Goal: Transaction & Acquisition: Purchase product/service

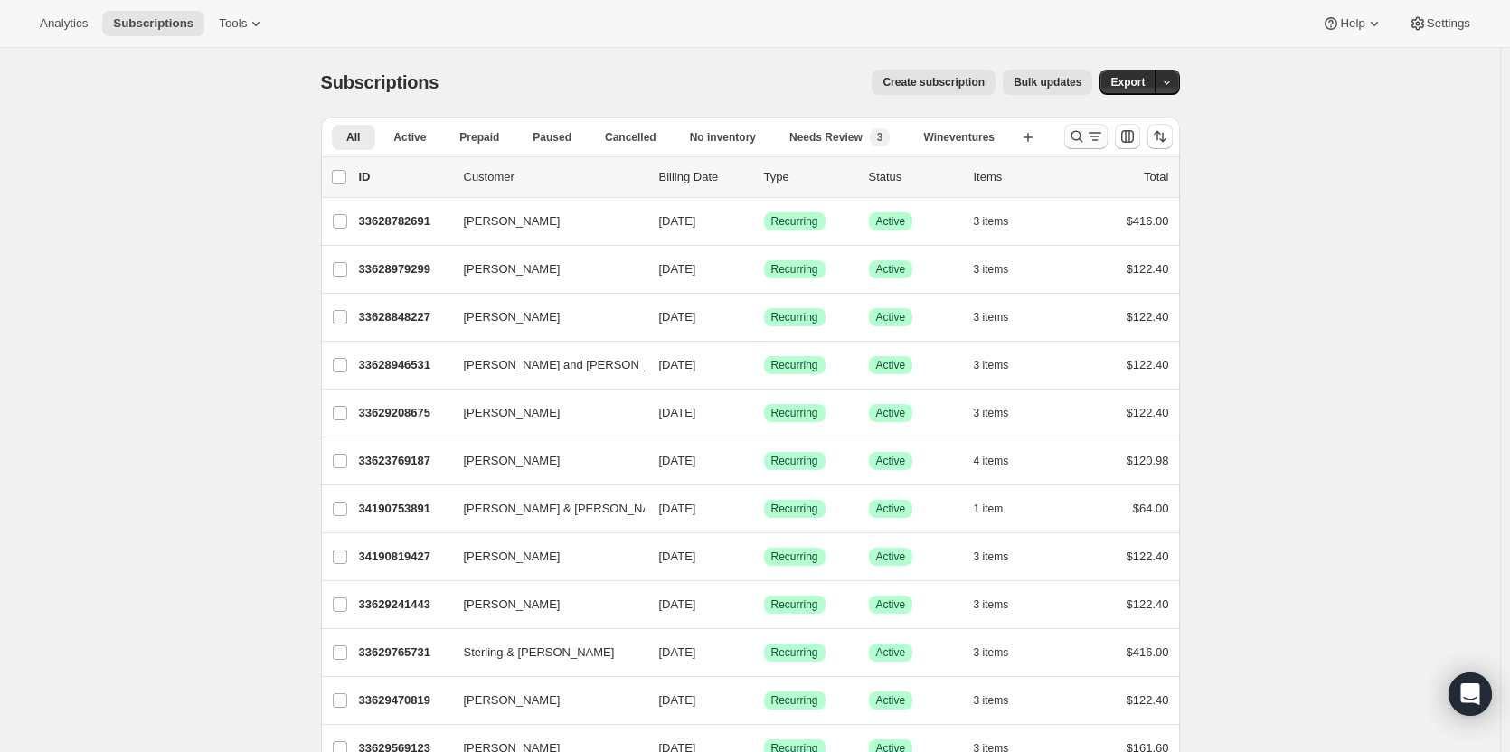
click at [1082, 135] on icon "Search and filter results" at bounding box center [1077, 137] width 12 height 12
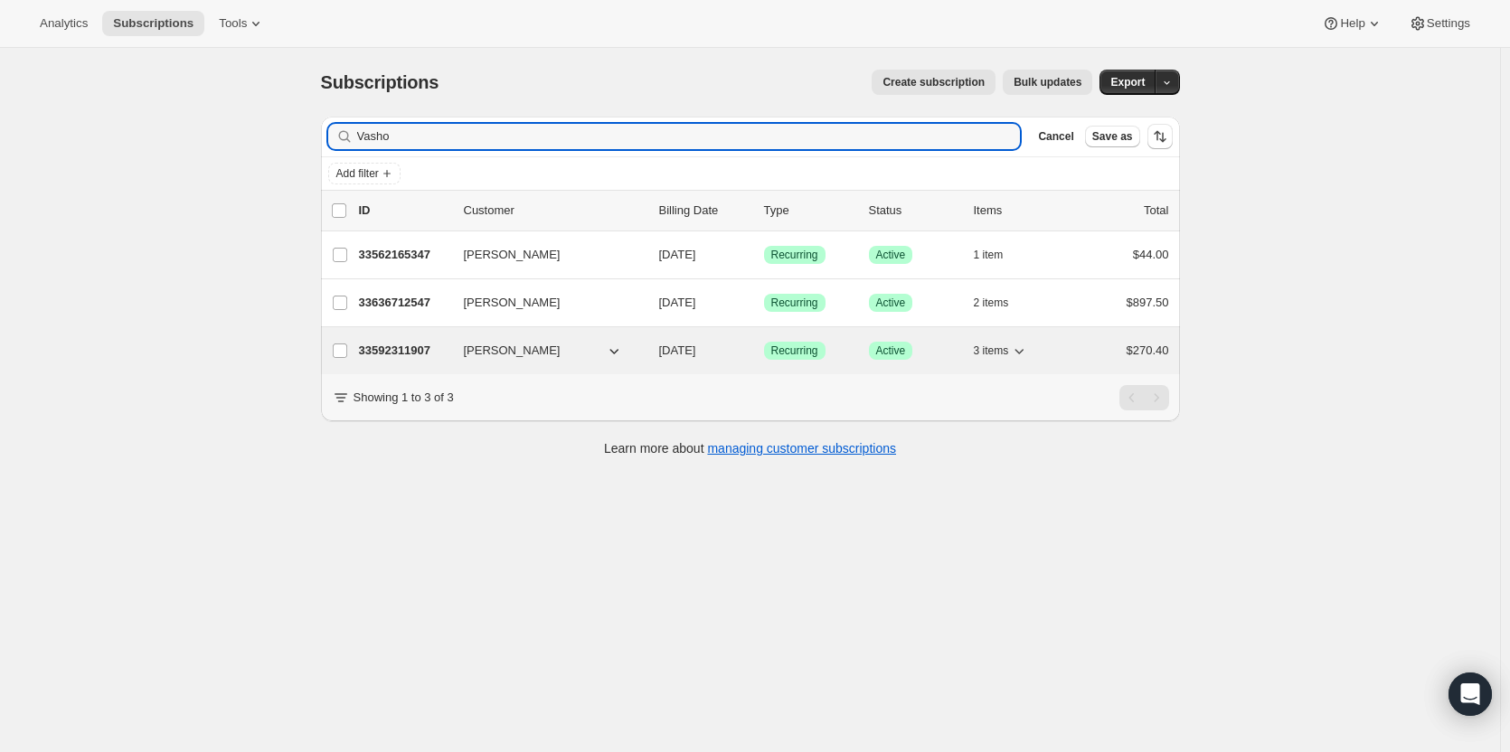
type input "Vasho"
click at [408, 356] on p "33592311907" at bounding box center [404, 351] width 90 height 18
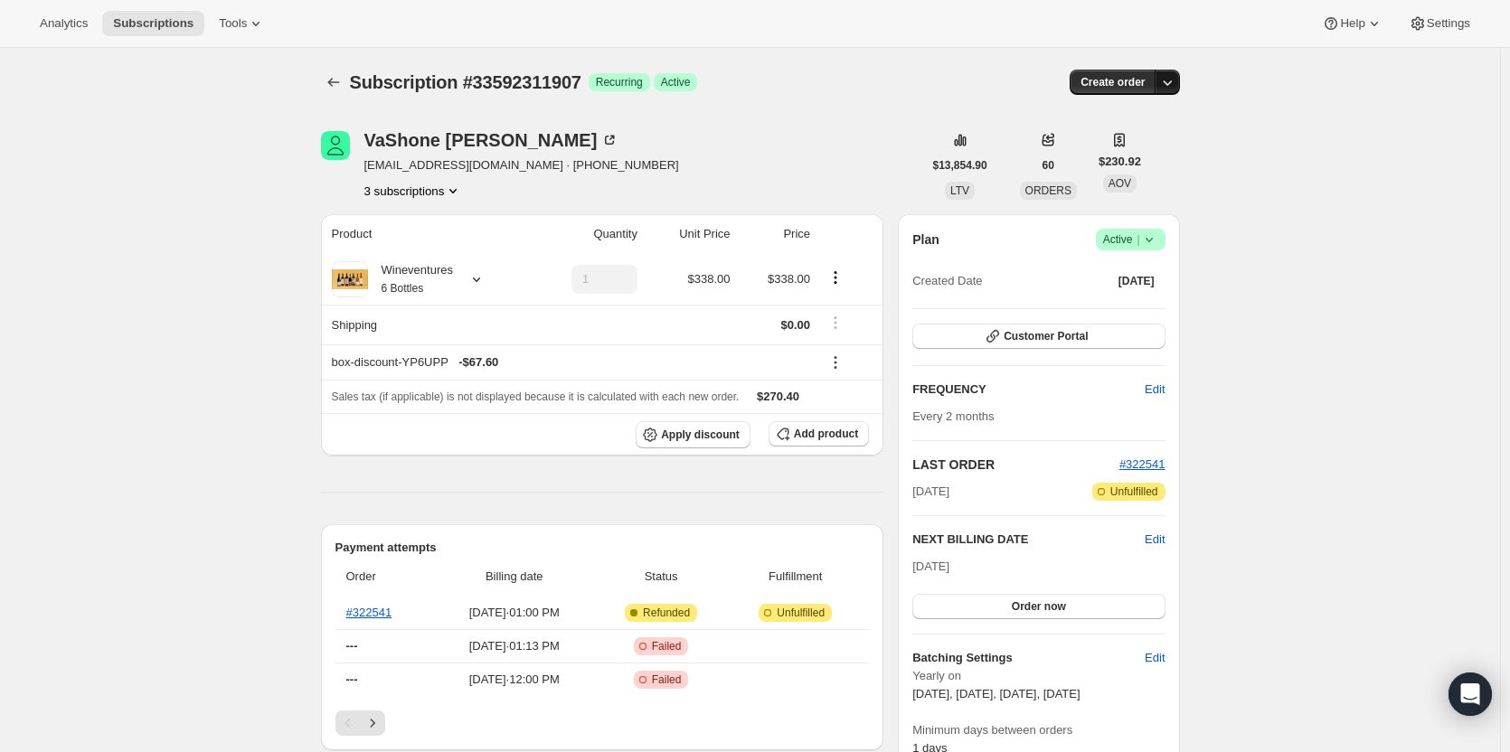
click at [1168, 81] on icon "button" at bounding box center [1167, 82] width 18 height 18
click at [1136, 162] on button "Create custom one-time order" at bounding box center [1083, 150] width 191 height 29
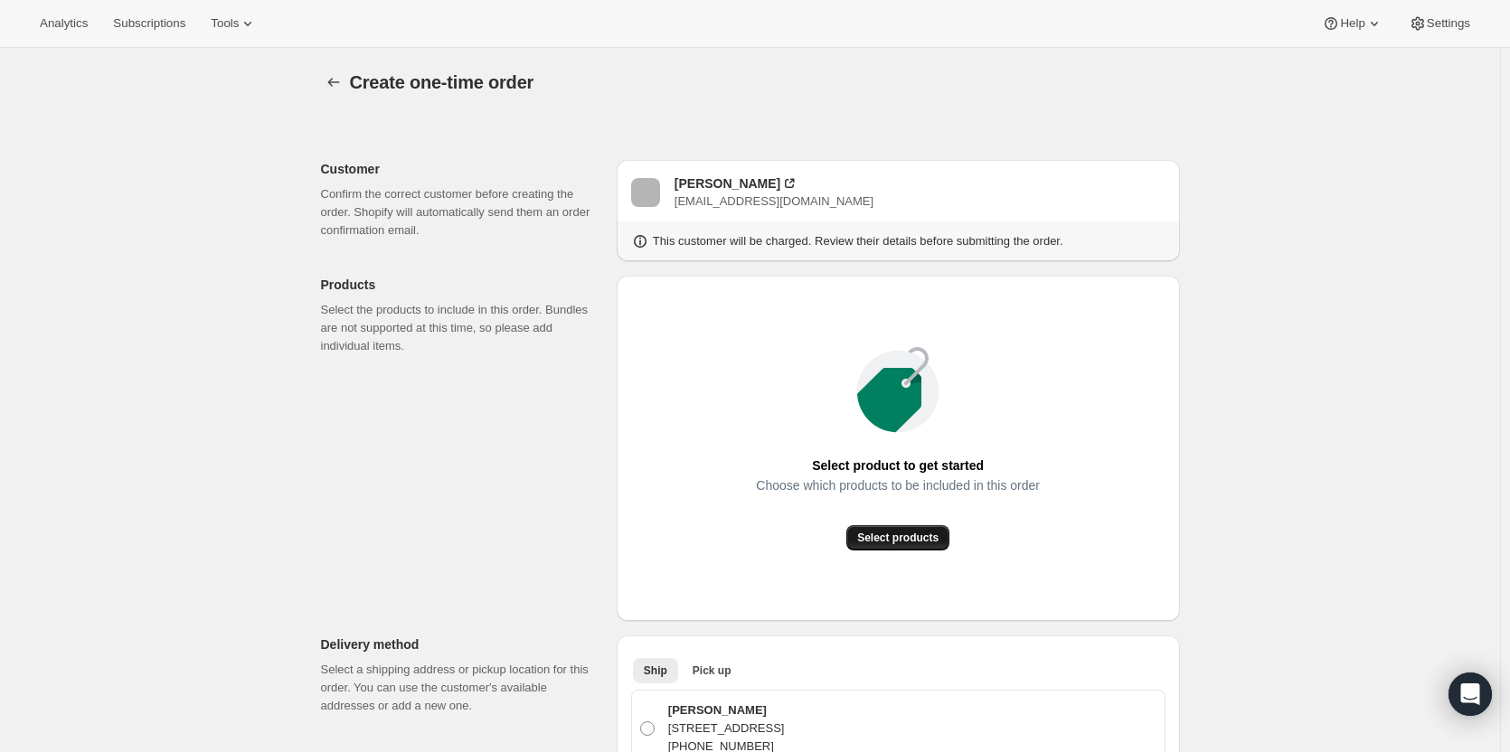
click at [891, 528] on button "Select products" at bounding box center [897, 537] width 103 height 25
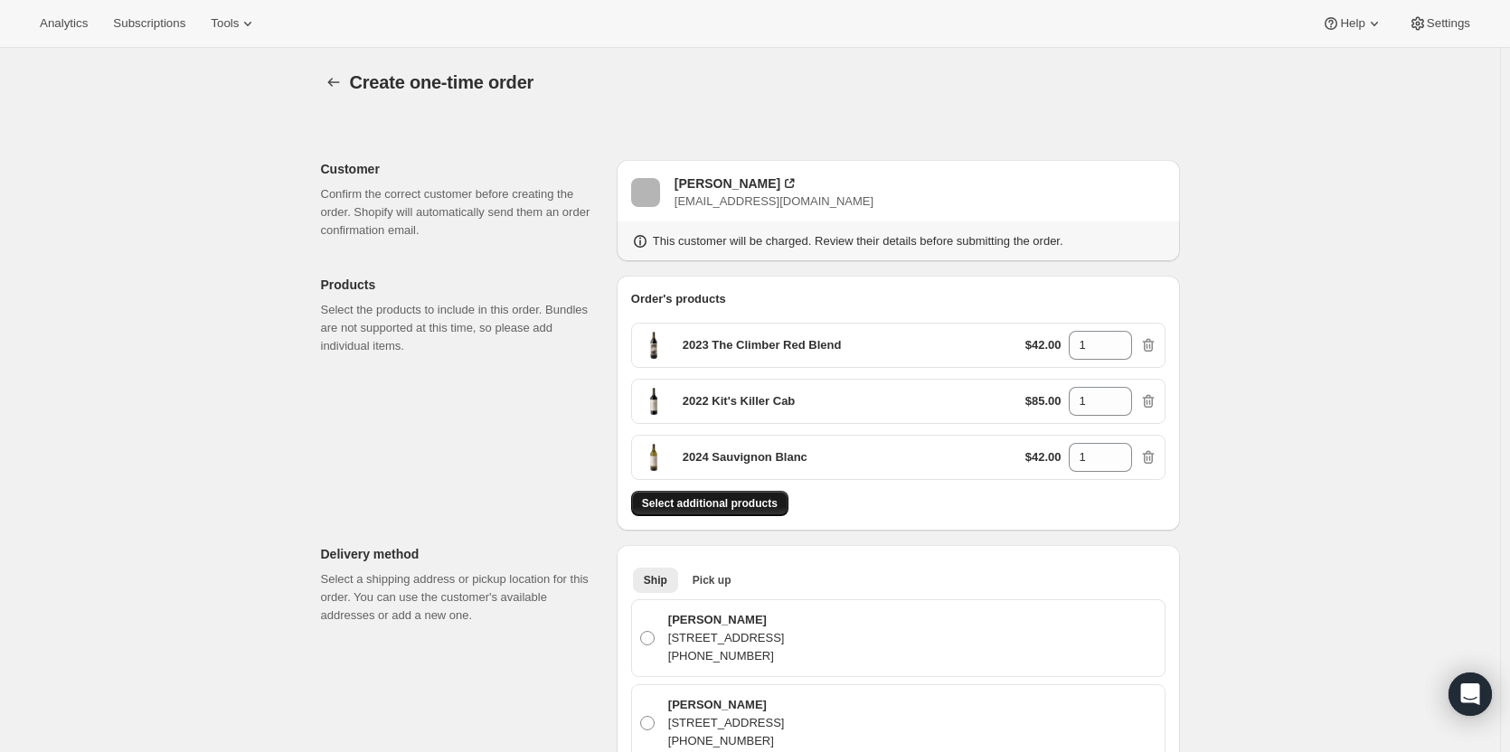
click at [751, 500] on span "Select additional products" at bounding box center [710, 503] width 136 height 14
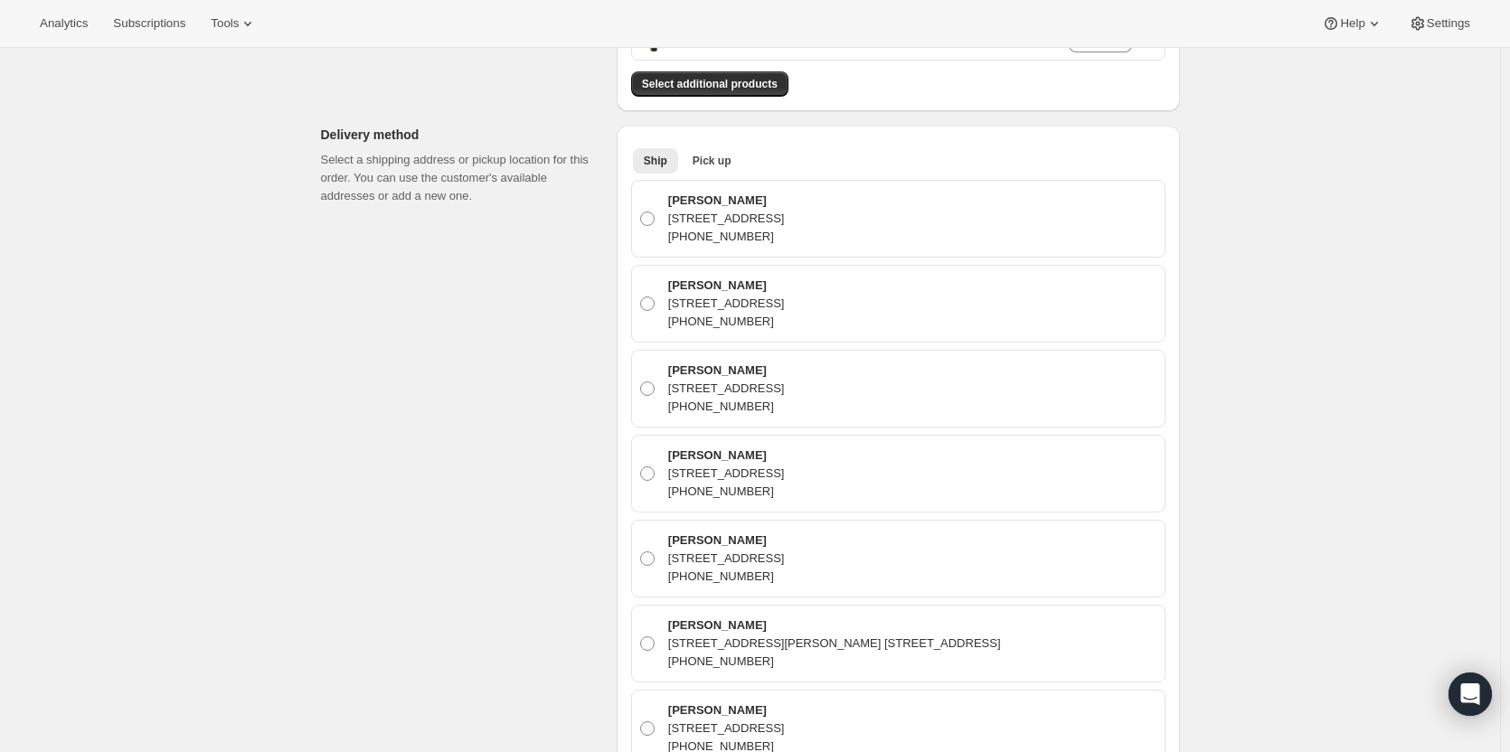
scroll to position [595, 0]
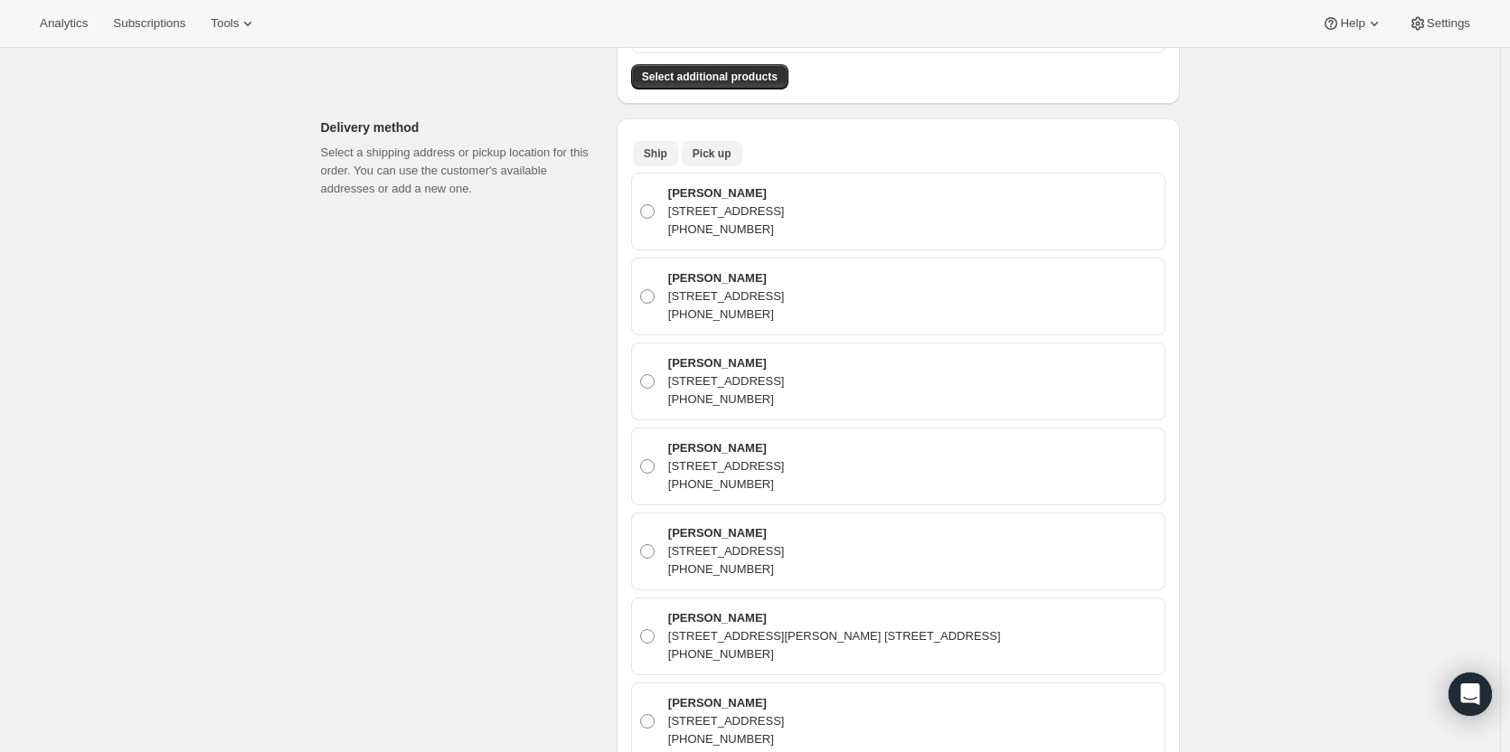
click at [722, 164] on button "Pick up" at bounding box center [712, 153] width 61 height 25
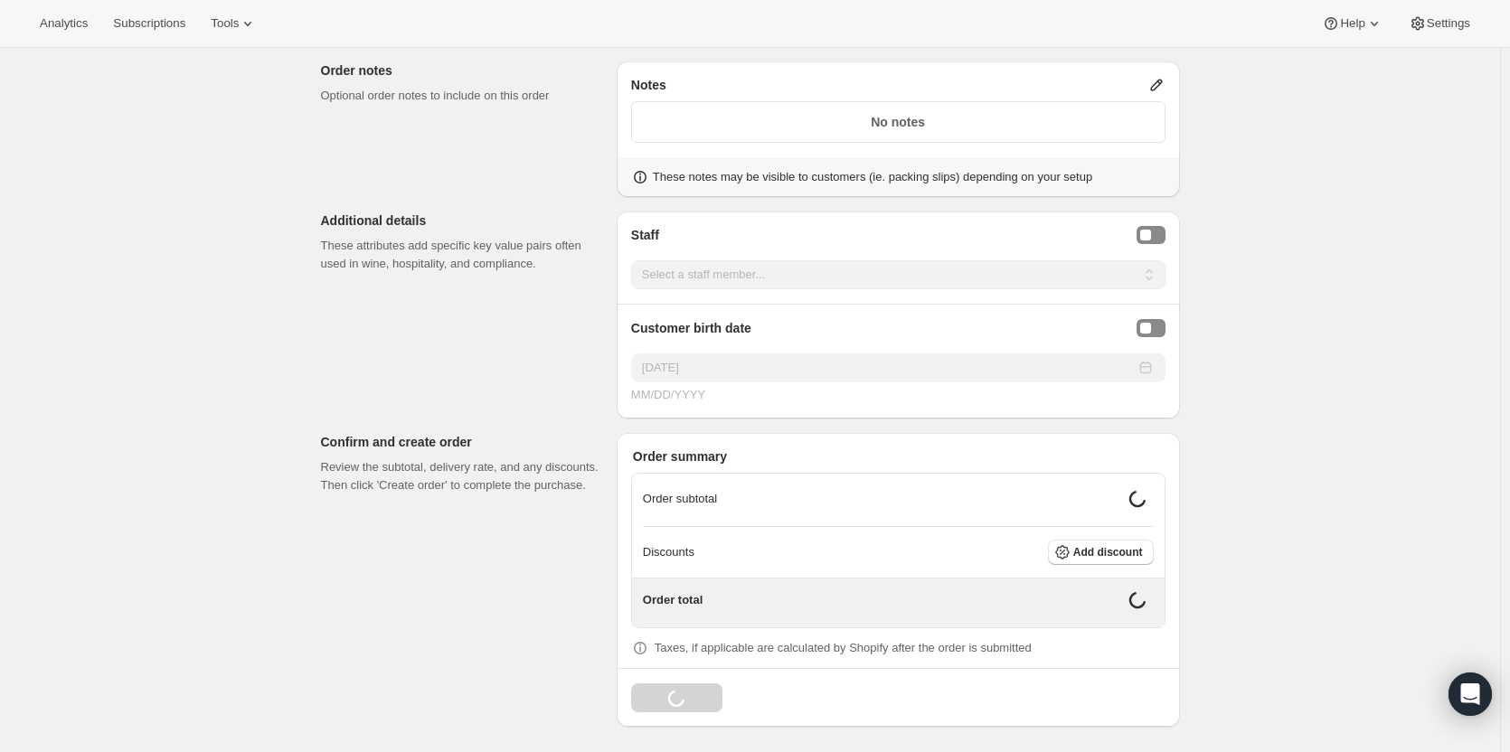
scroll to position [1050, 0]
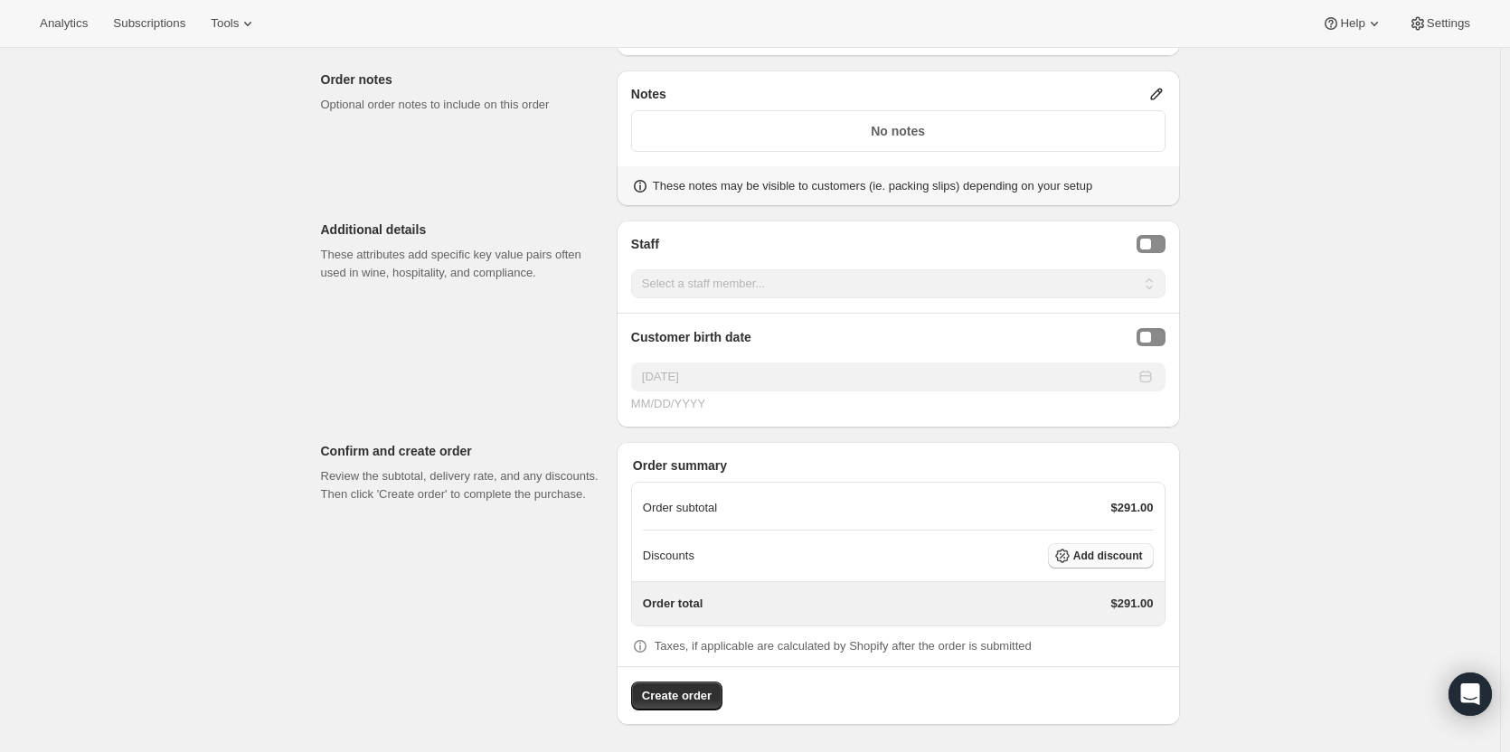
click at [1121, 557] on span "Add discount" at bounding box center [1108, 556] width 70 height 14
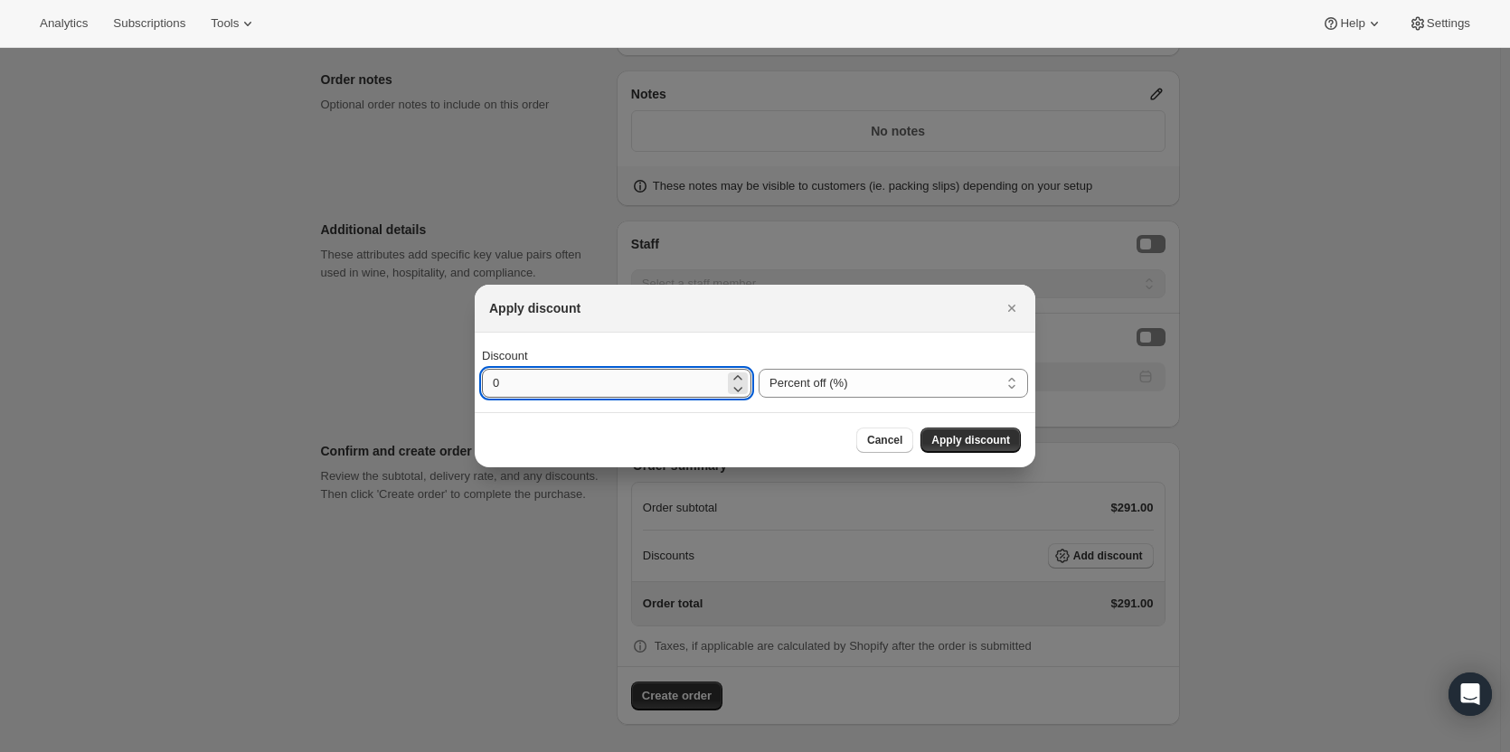
click at [549, 380] on input "0" at bounding box center [603, 383] width 242 height 29
type input "25"
click at [997, 443] on span "Apply discount" at bounding box center [970, 440] width 79 height 14
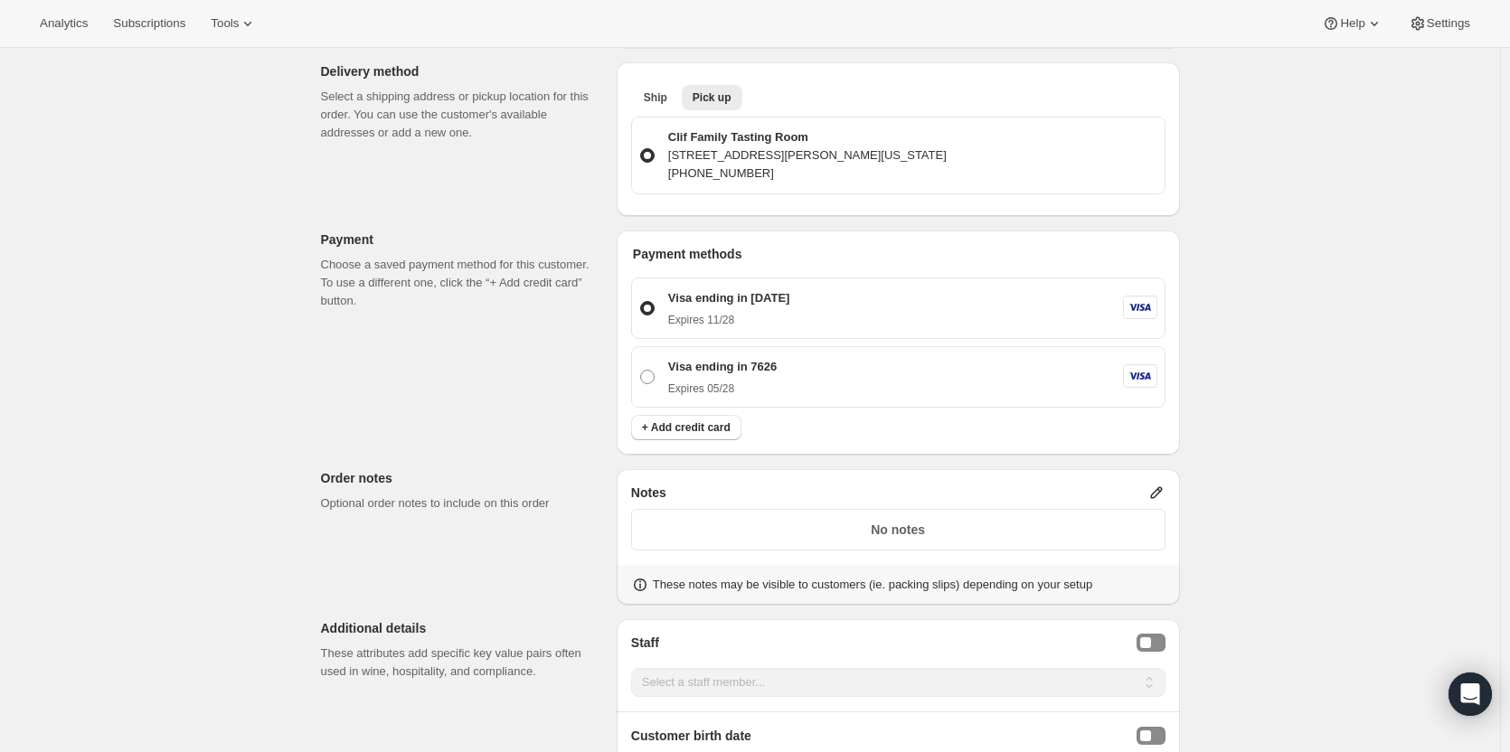
scroll to position [1043, 0]
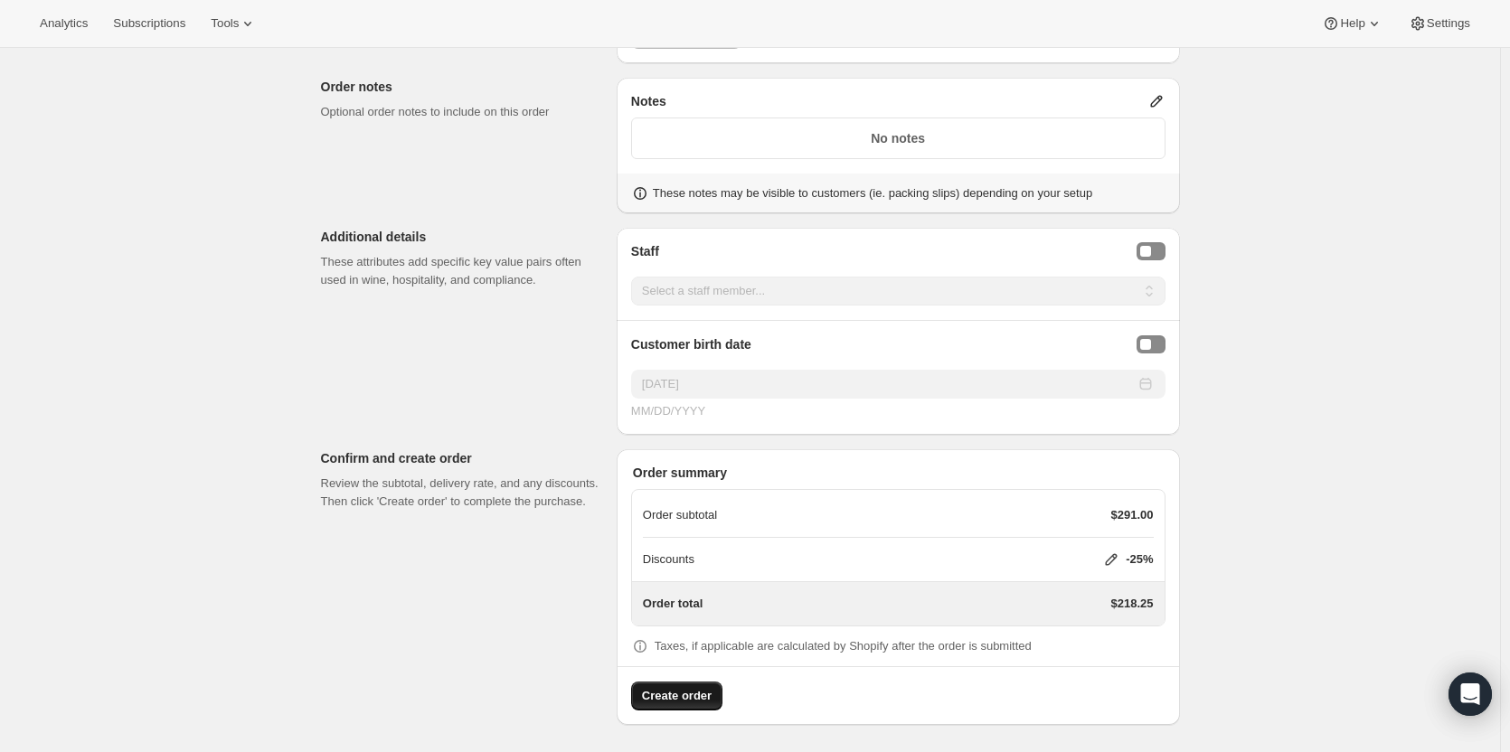
click at [689, 698] on span "Create order" at bounding box center [677, 696] width 70 height 18
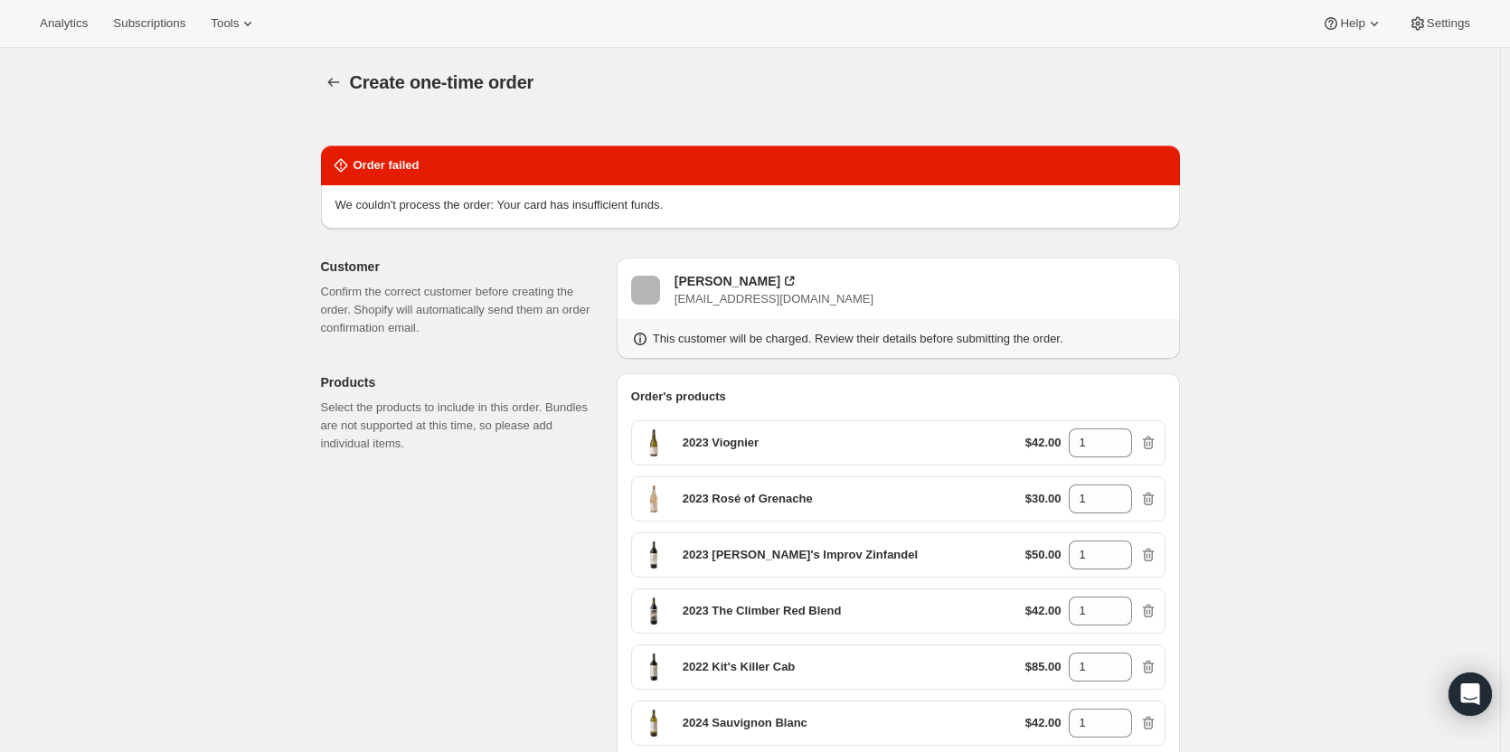
drag, startPoint x: 1509, startPoint y: 136, endPoint x: 1507, endPoint y: 179, distance: 43.4
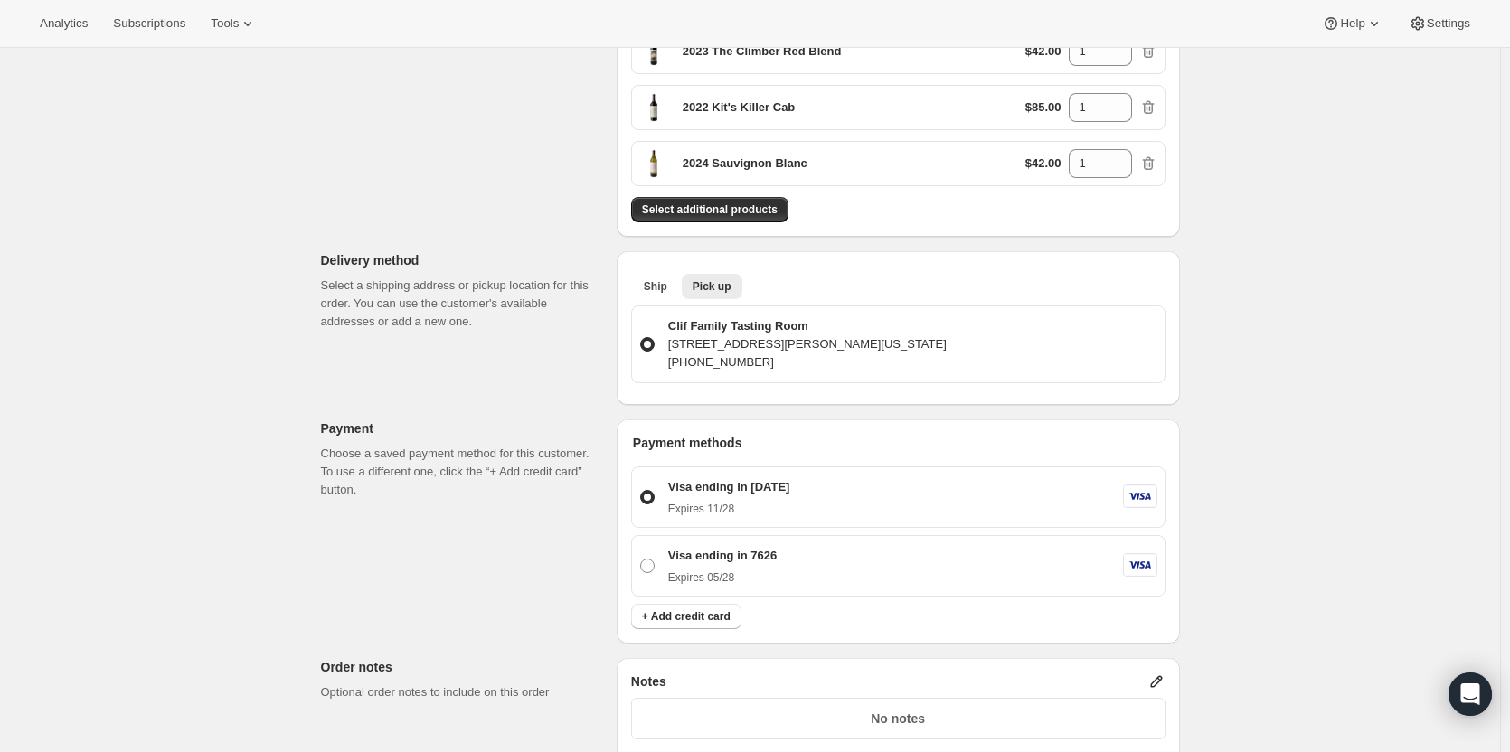
scroll to position [569, 0]
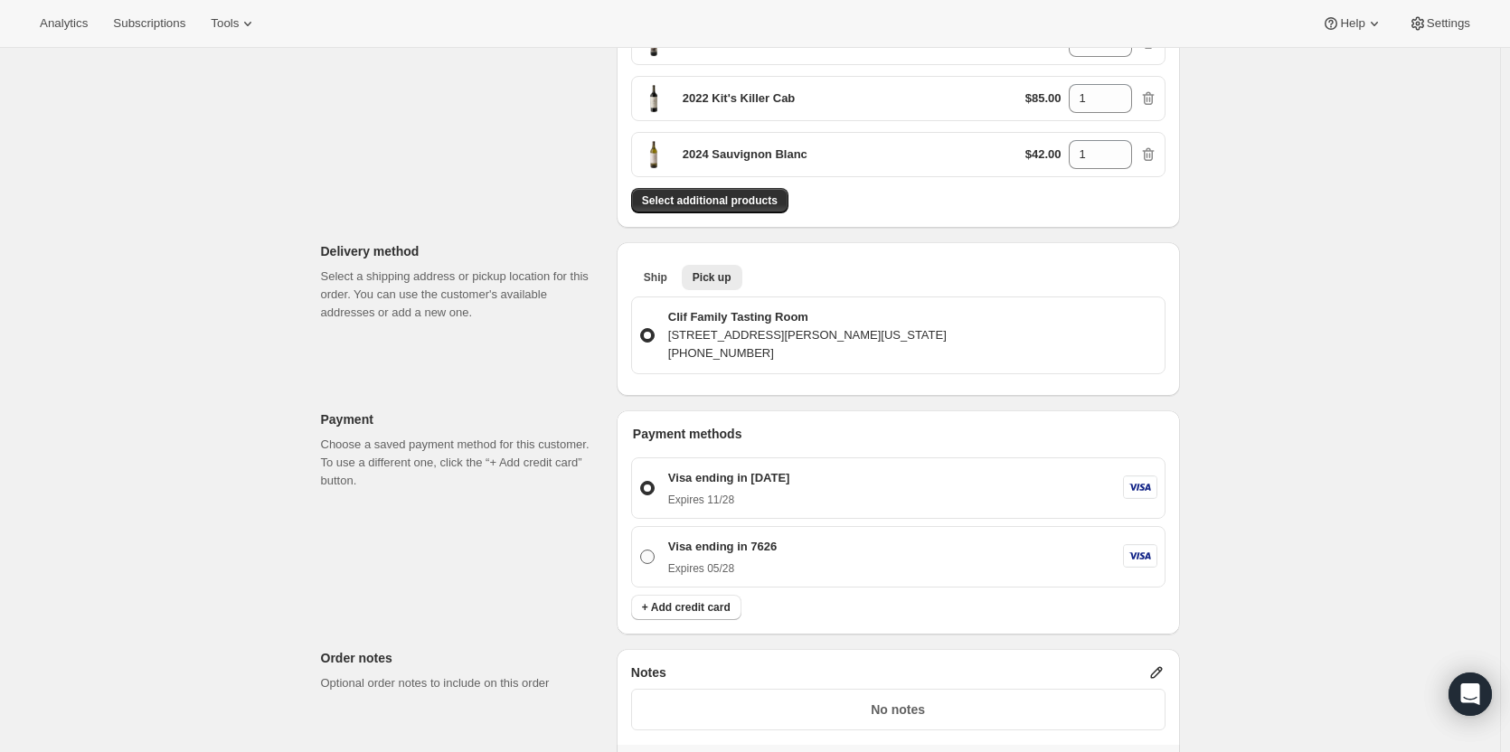
click at [656, 558] on span at bounding box center [647, 557] width 16 height 16
click at [641, 551] on input "Visa ending in 7626 Expires 05/28" at bounding box center [640, 550] width 1 height 1
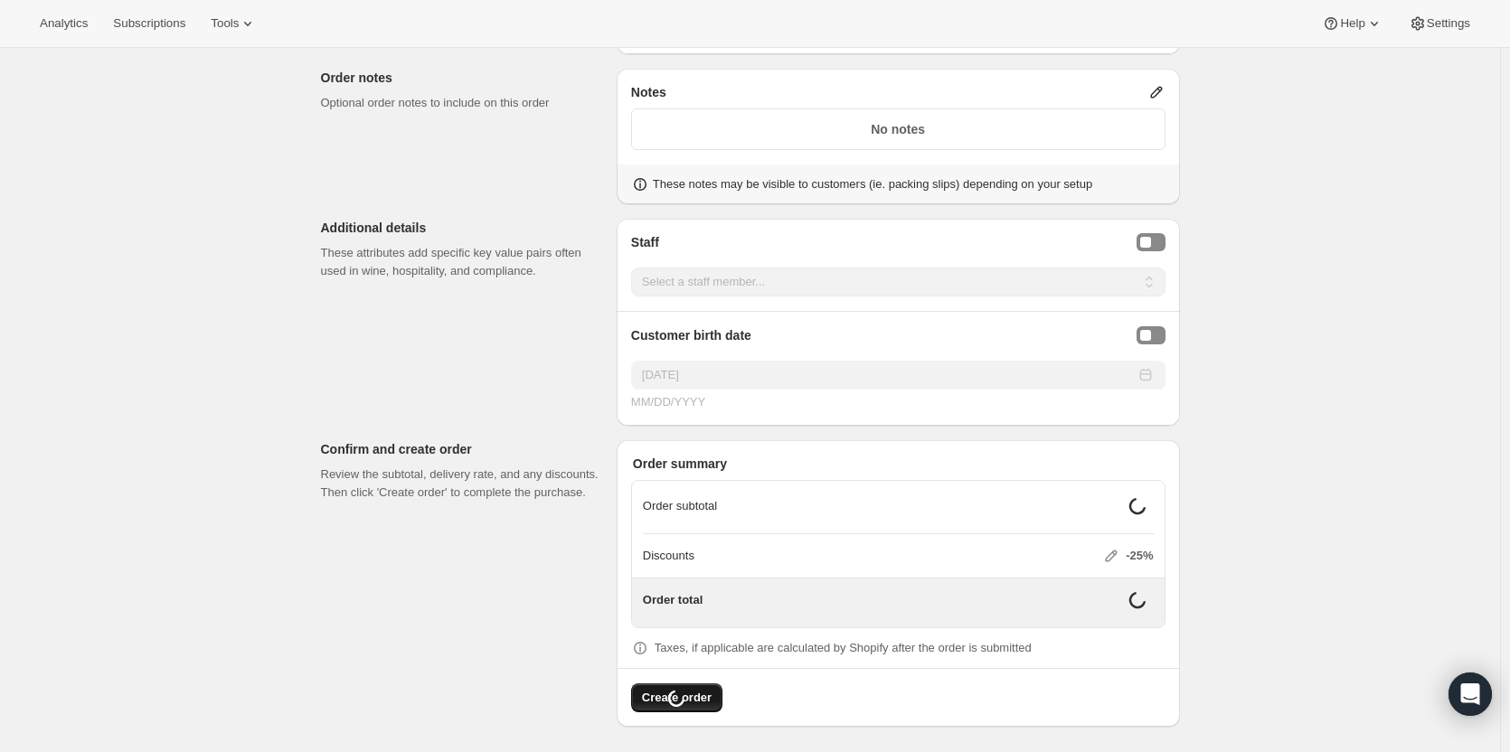
scroll to position [1140, 0]
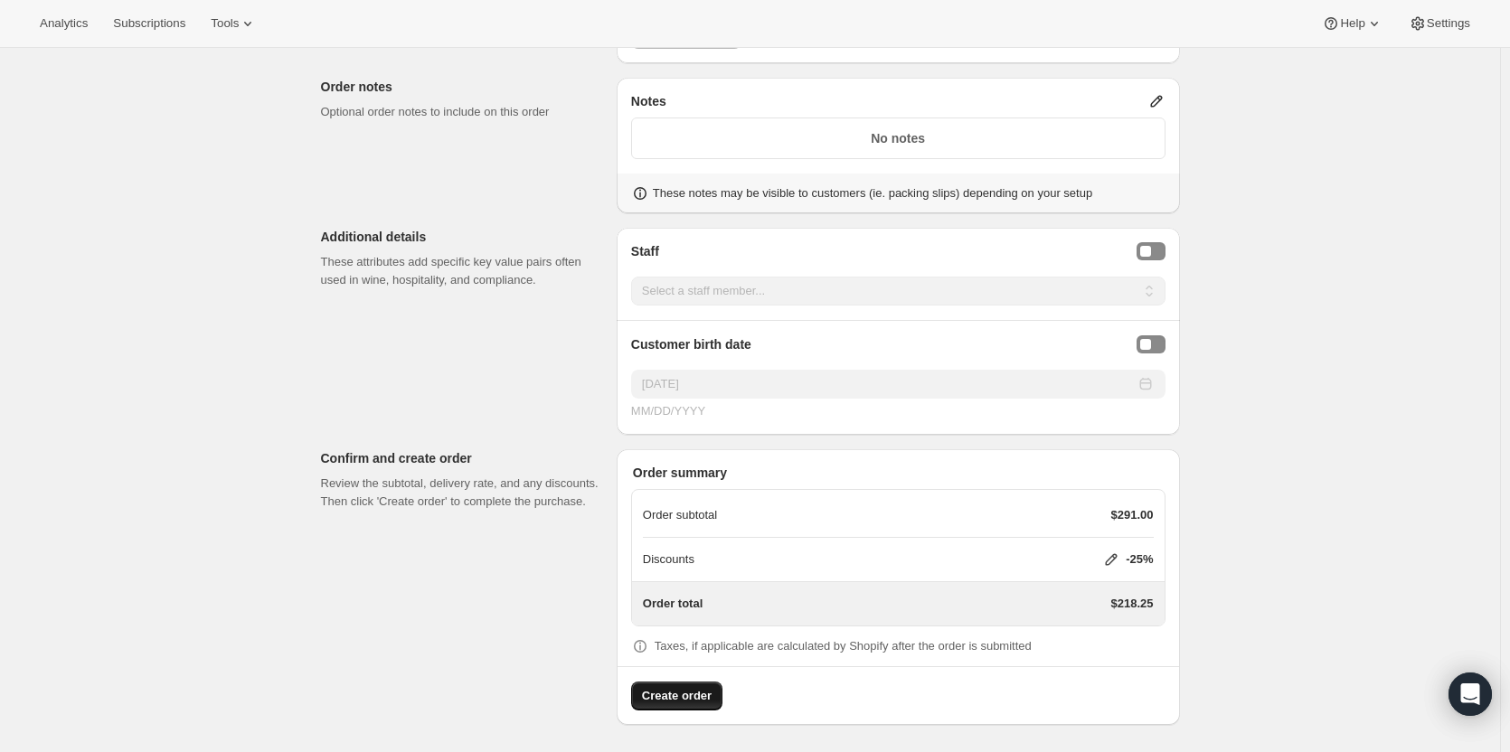
click at [710, 688] on span "Create order" at bounding box center [677, 696] width 70 height 18
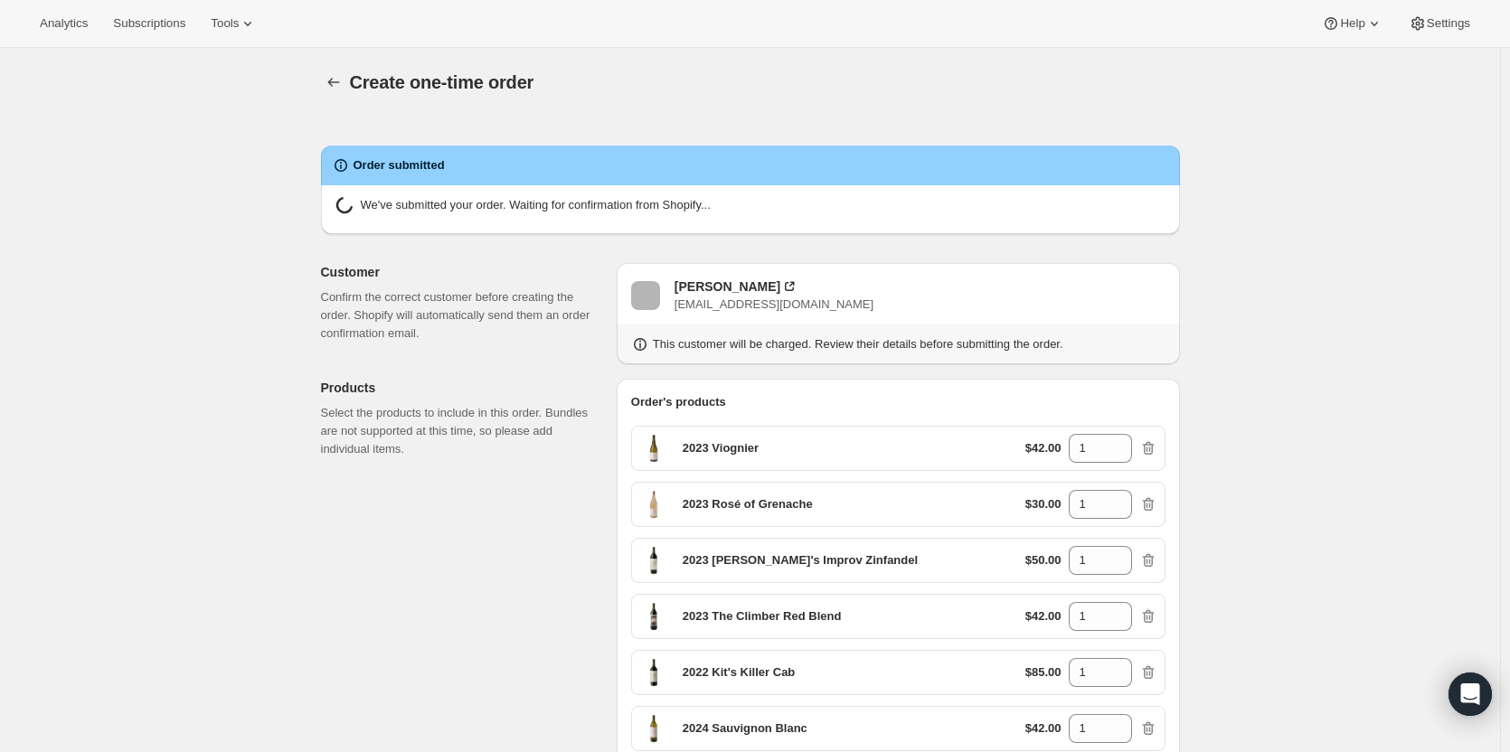
radio input "false"
radio input "true"
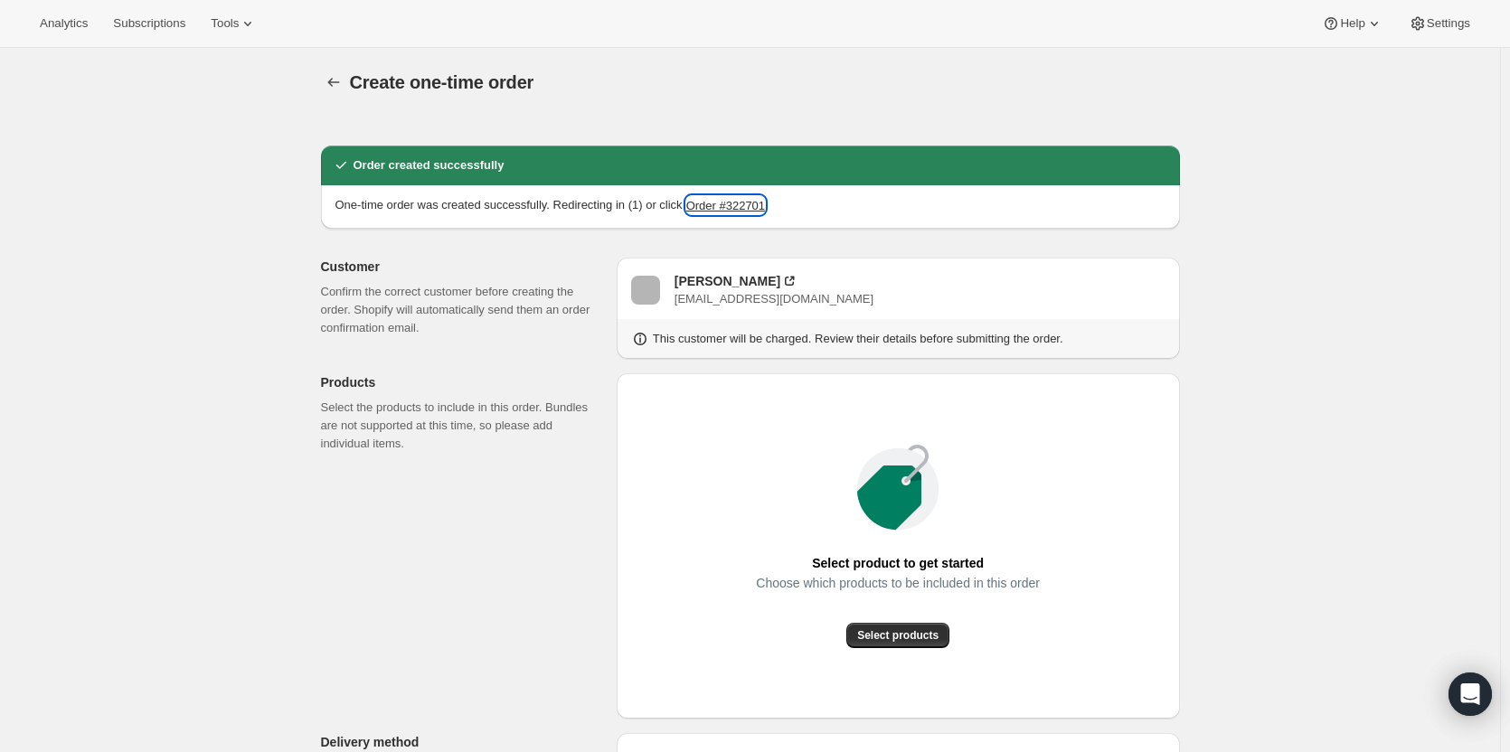
click at [713, 203] on button "Order #322701" at bounding box center [725, 205] width 79 height 18
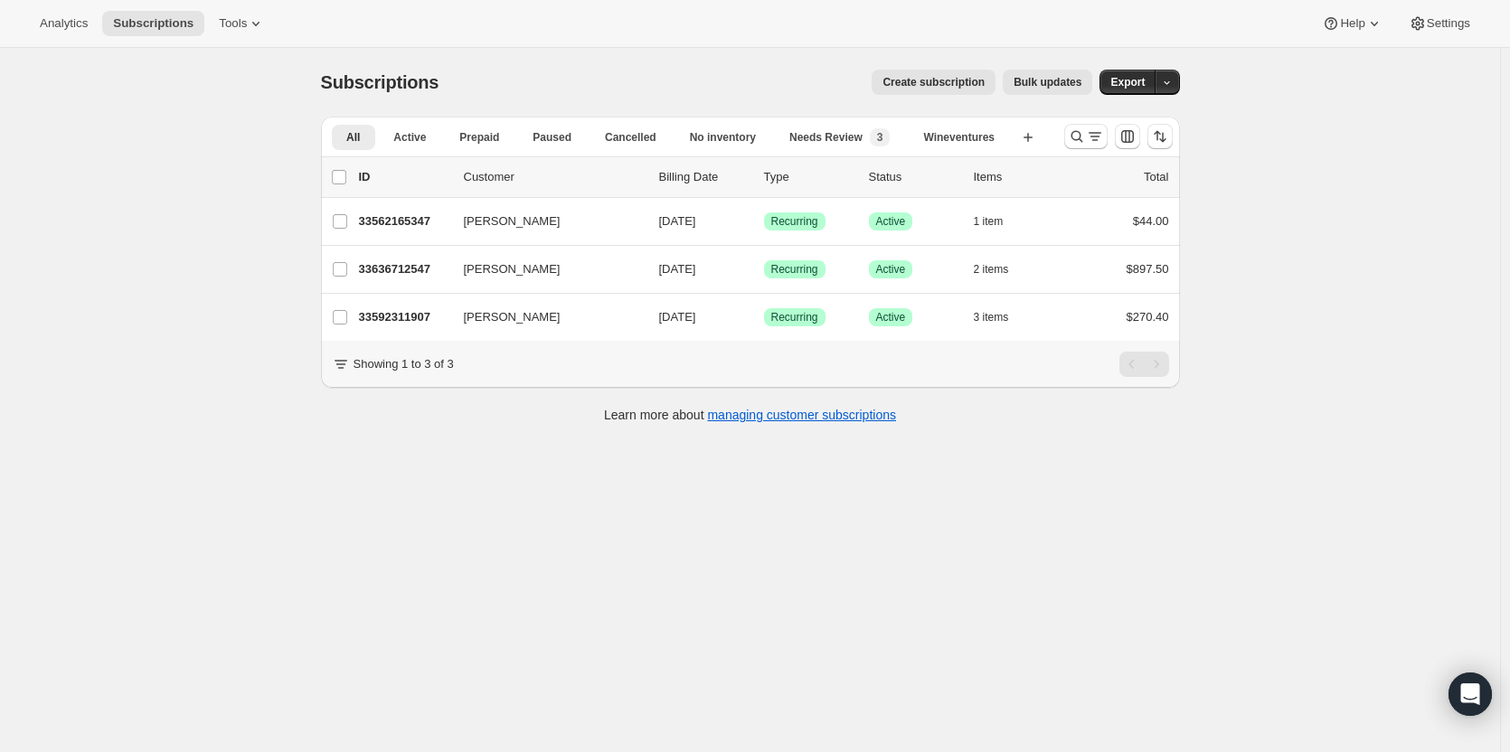
drag, startPoint x: 284, startPoint y: 40, endPoint x: 500, endPoint y: -68, distance: 241.4
click at [500, 0] on html "Analytics Subscriptions Tools Help Settings Skip to content Subscriptions. This…" at bounding box center [755, 376] width 1510 height 752
click at [1082, 139] on icon "Search and filter results" at bounding box center [1077, 137] width 12 height 12
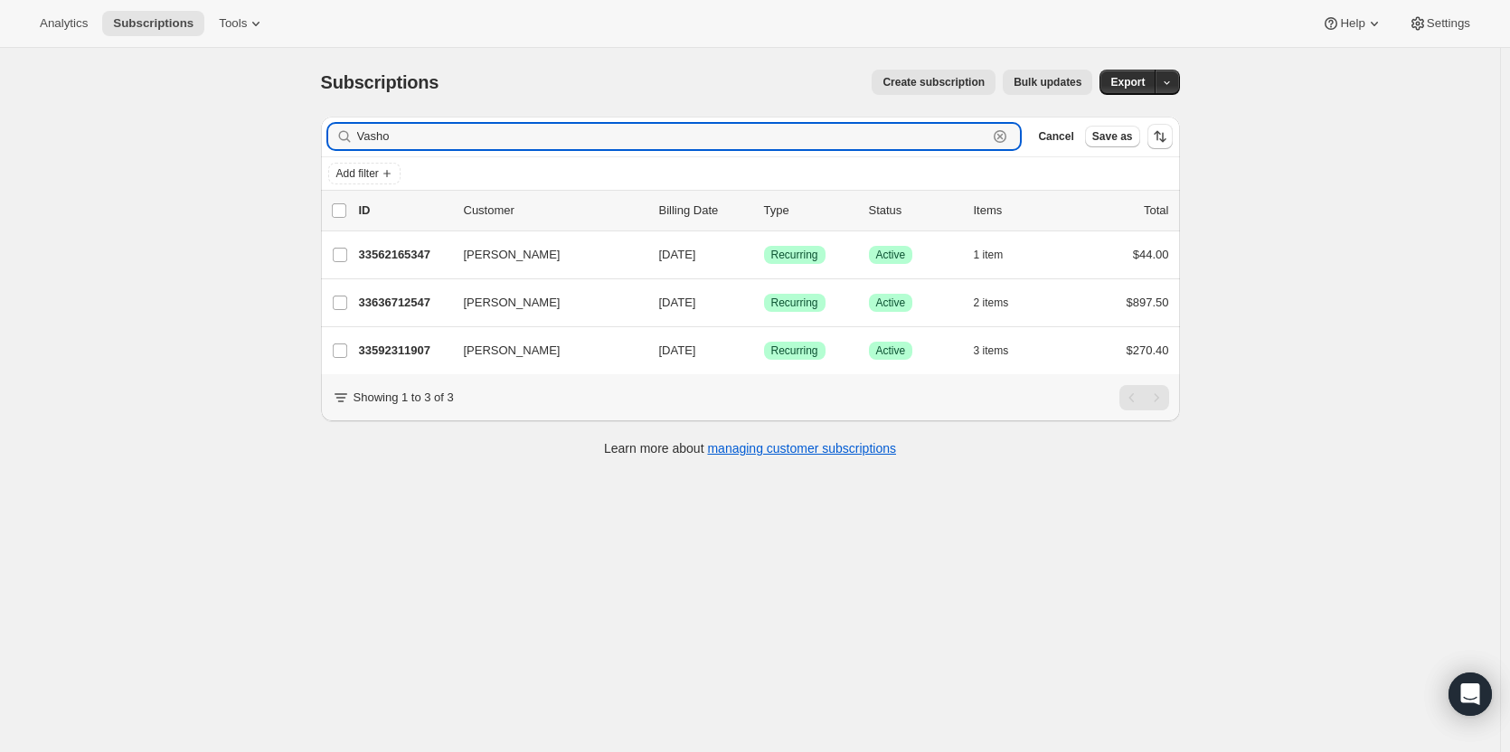
click at [1006, 134] on icon "button" at bounding box center [1000, 136] width 13 height 13
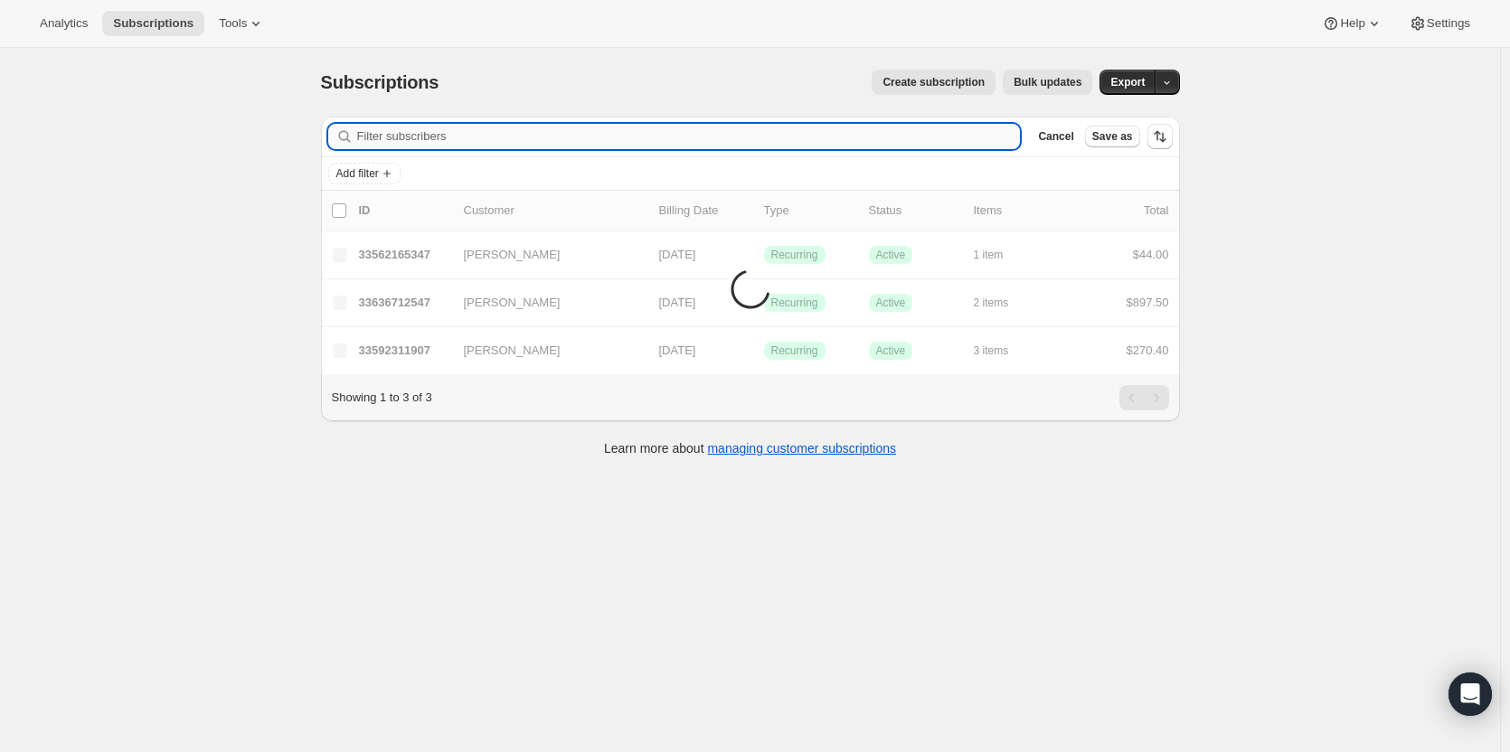
paste input "[EMAIL_ADDRESS][DOMAIN_NAME]"
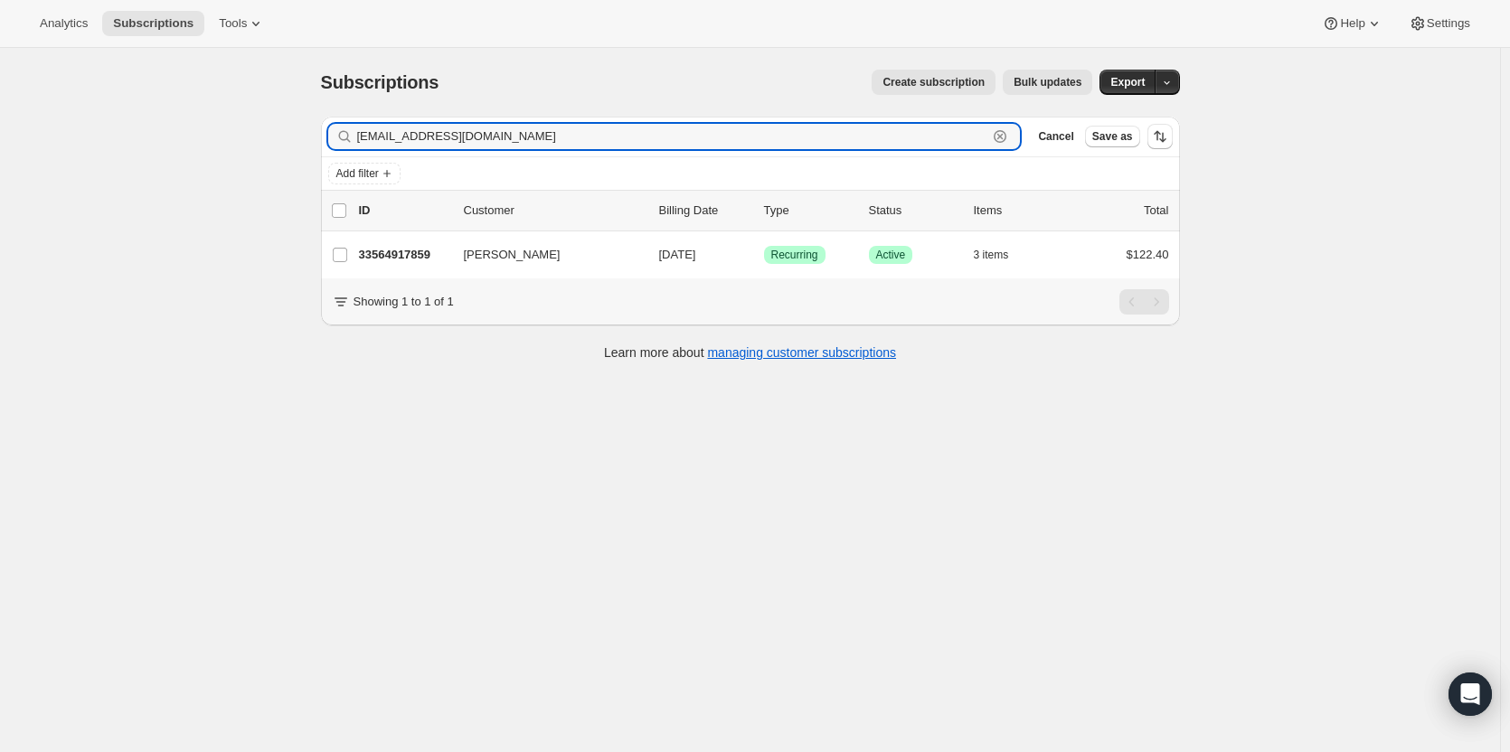
type input "[EMAIL_ADDRESS][DOMAIN_NAME]"
